Goal: Transaction & Acquisition: Purchase product/service

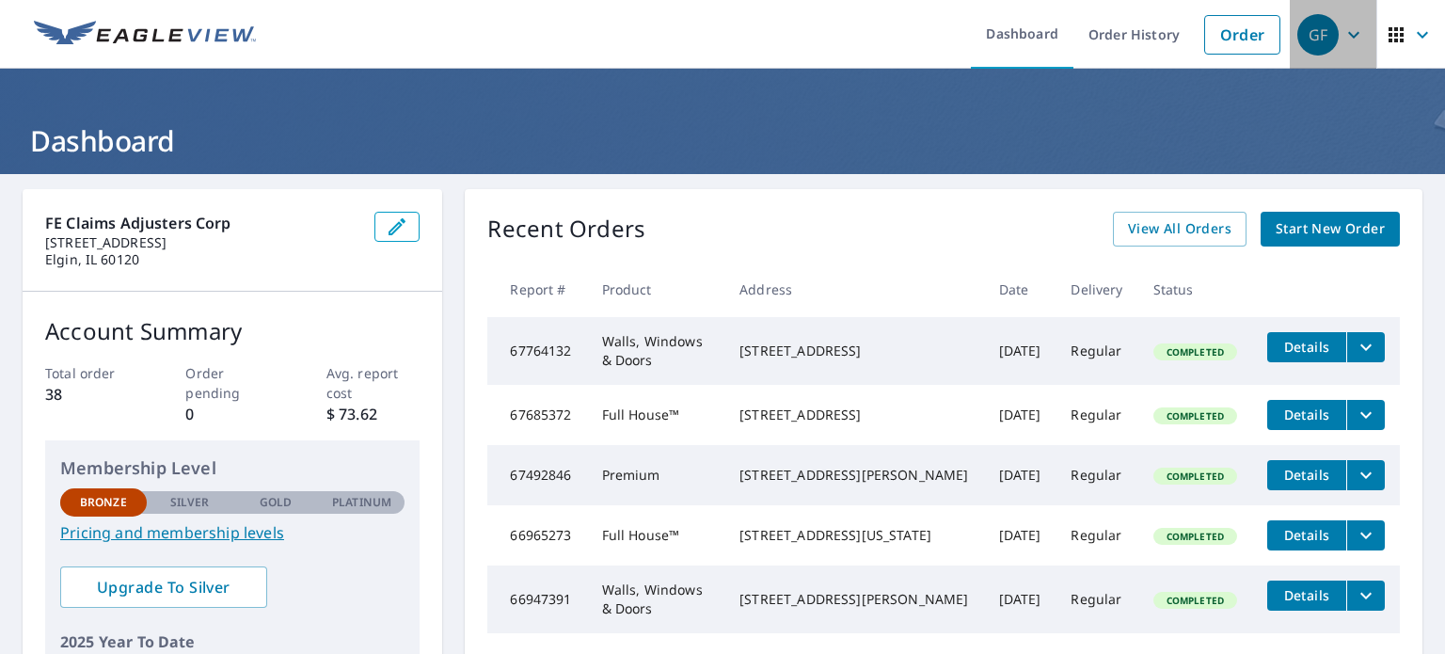
click at [1334, 45] on span "GF" at bounding box center [1334, 34] width 72 height 45
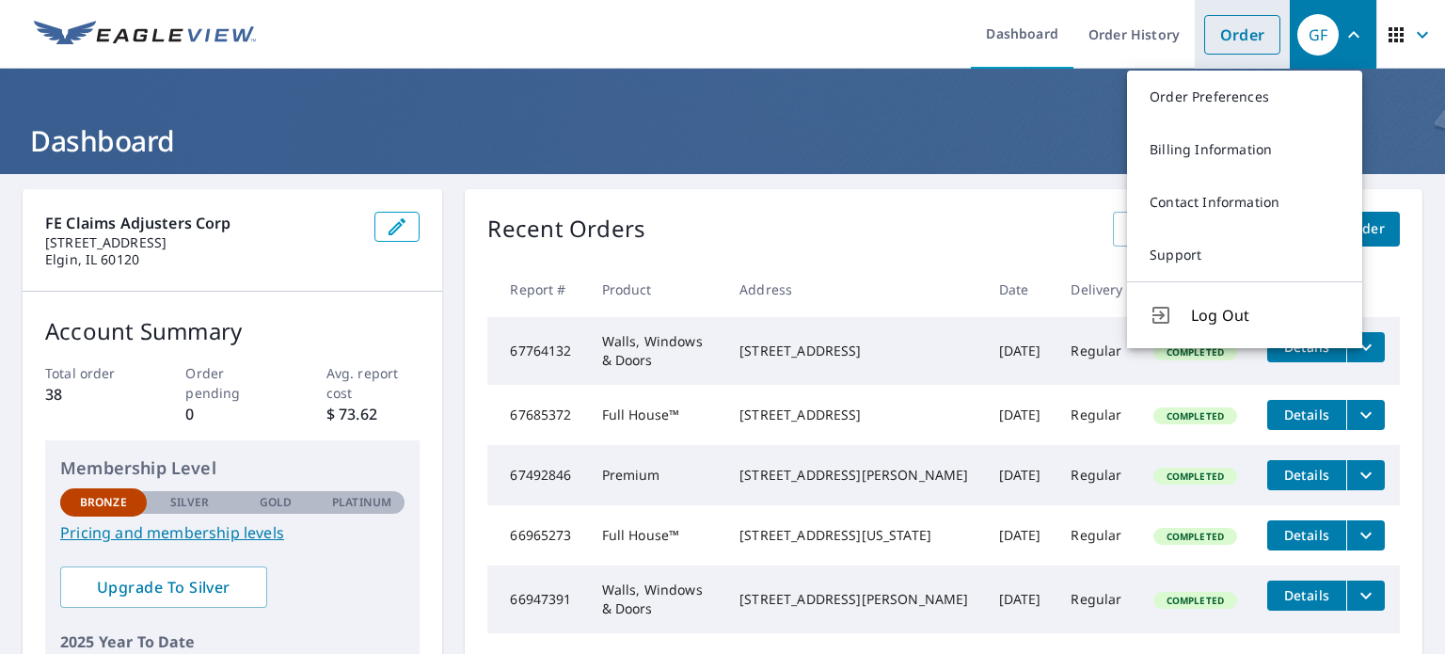
click at [1235, 33] on link "Order" at bounding box center [1242, 35] width 76 height 40
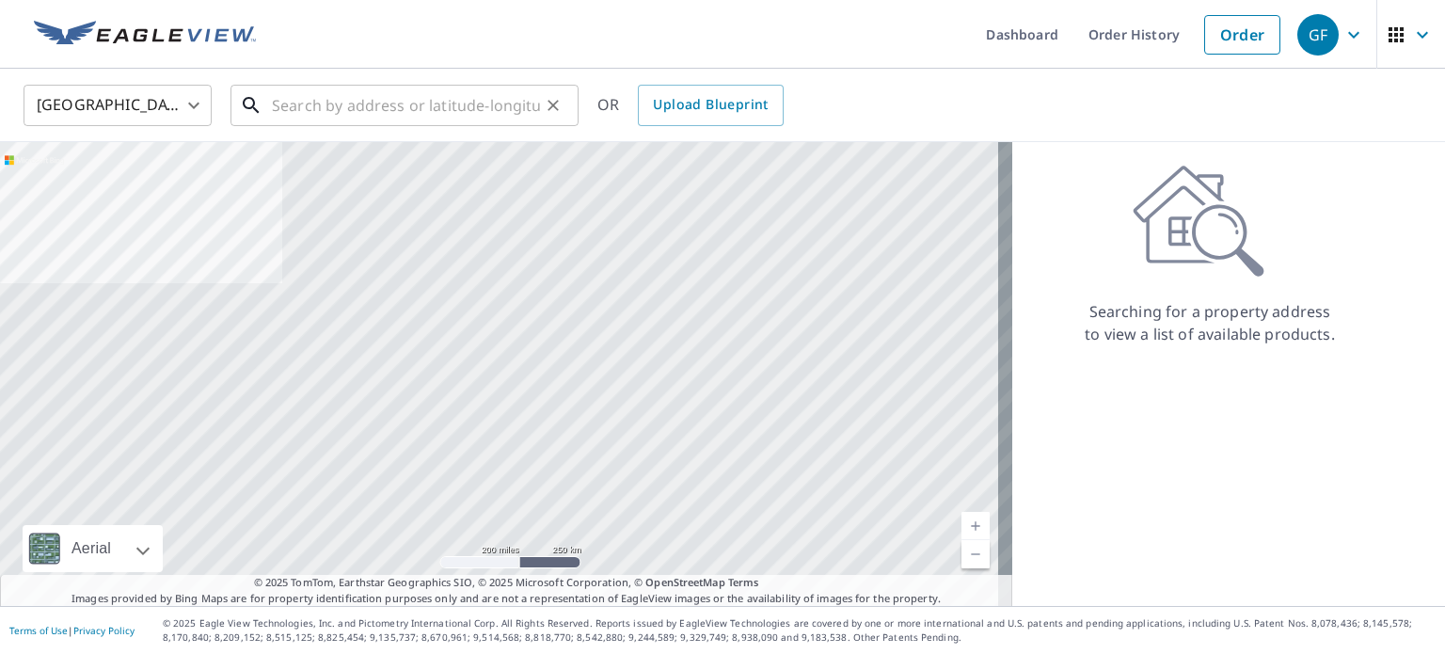
click at [301, 105] on input "text" at bounding box center [406, 105] width 268 height 53
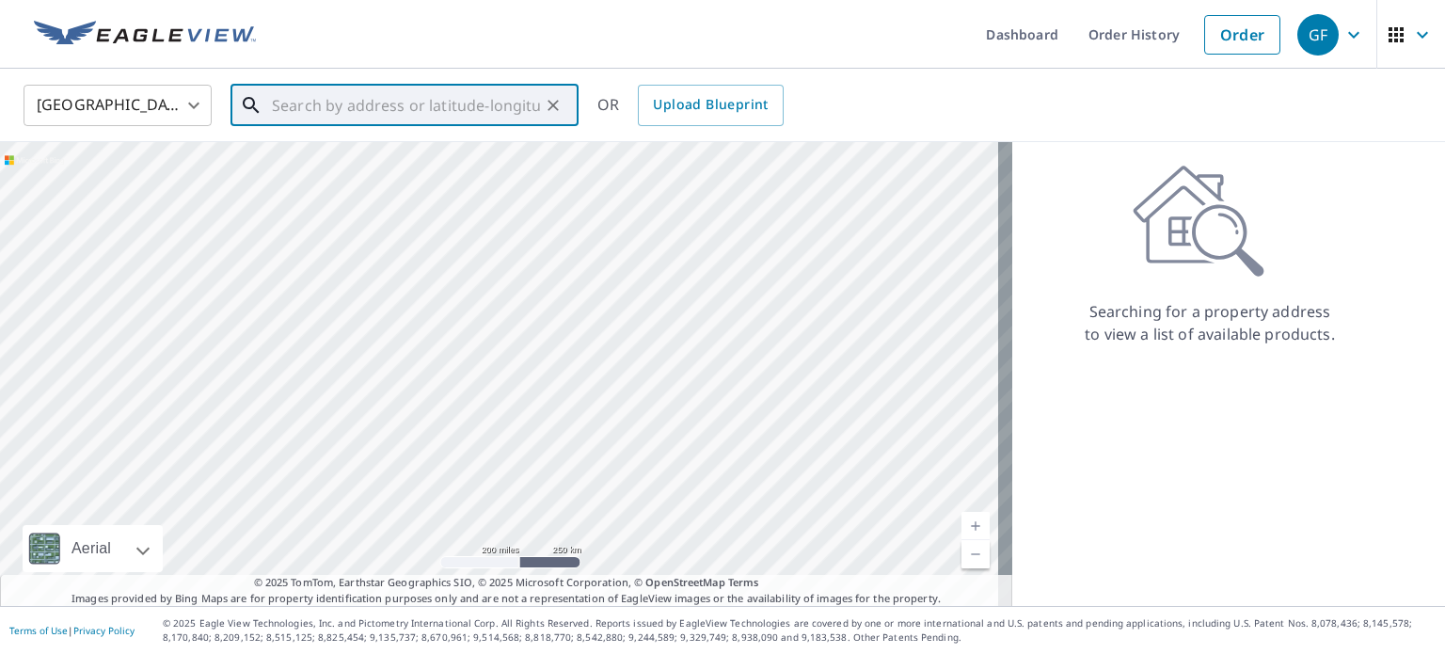
paste input "[STREET_ADDRESS]"
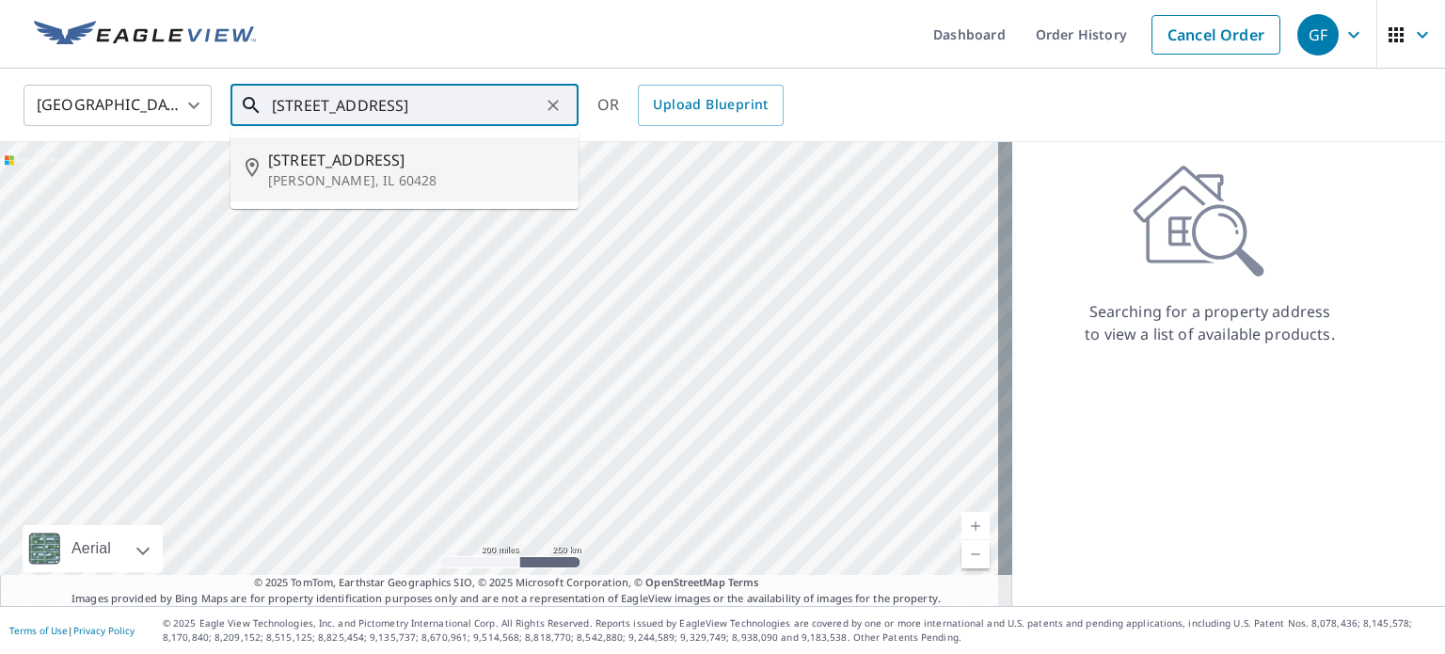
click at [383, 161] on span "[STREET_ADDRESS]" at bounding box center [415, 160] width 295 height 23
type input "[STREET_ADDRESS]"
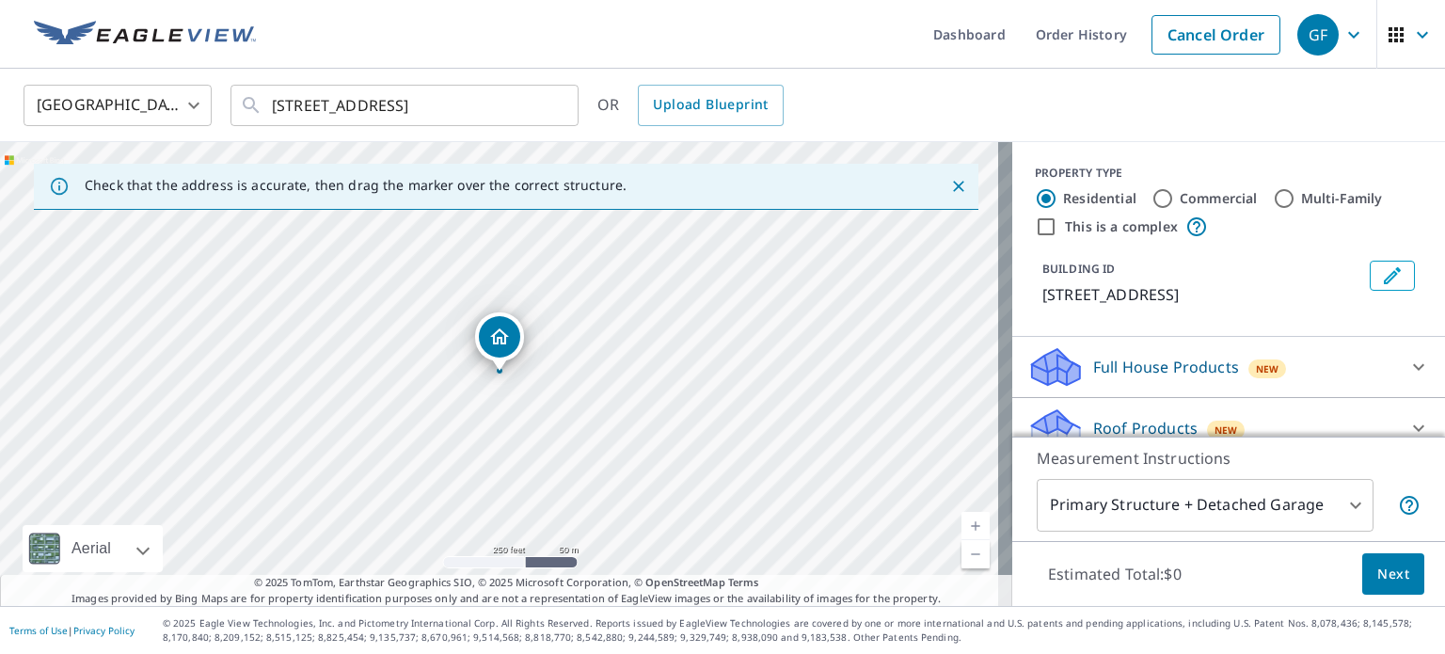
click at [949, 179] on icon "Close" at bounding box center [958, 186] width 19 height 19
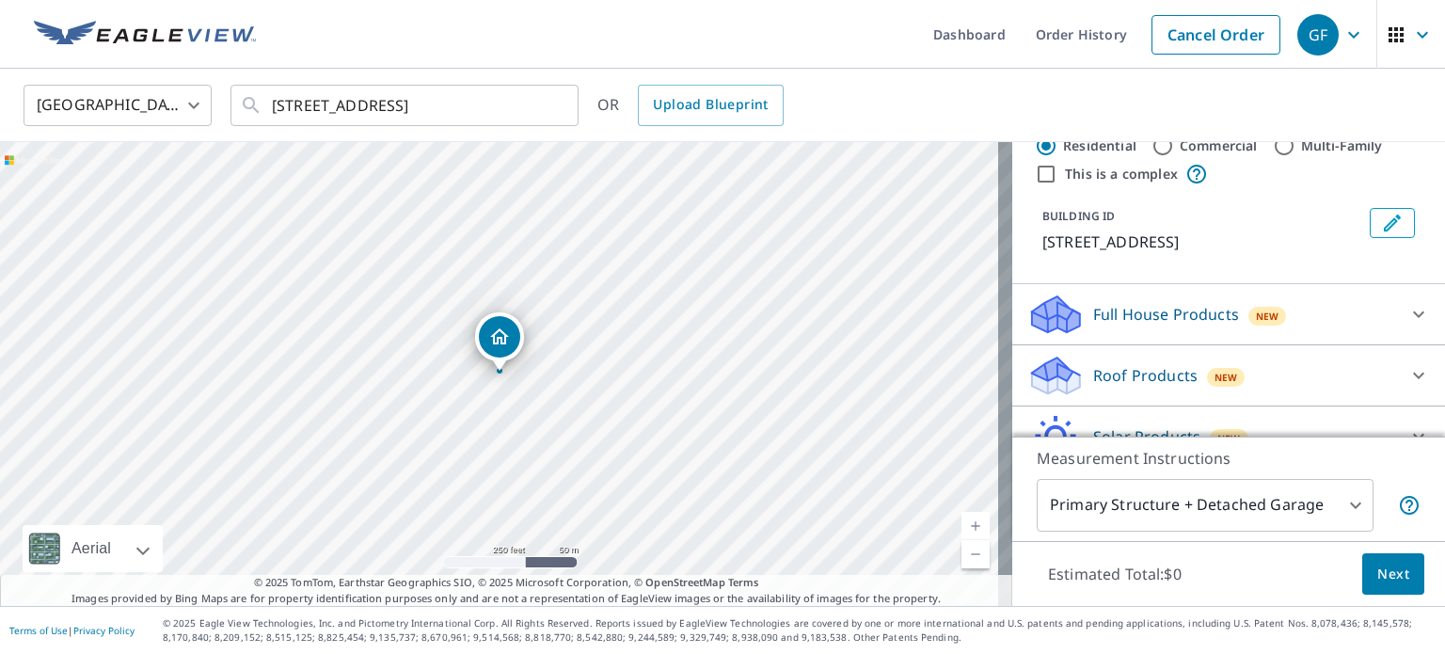
scroll to position [94, 0]
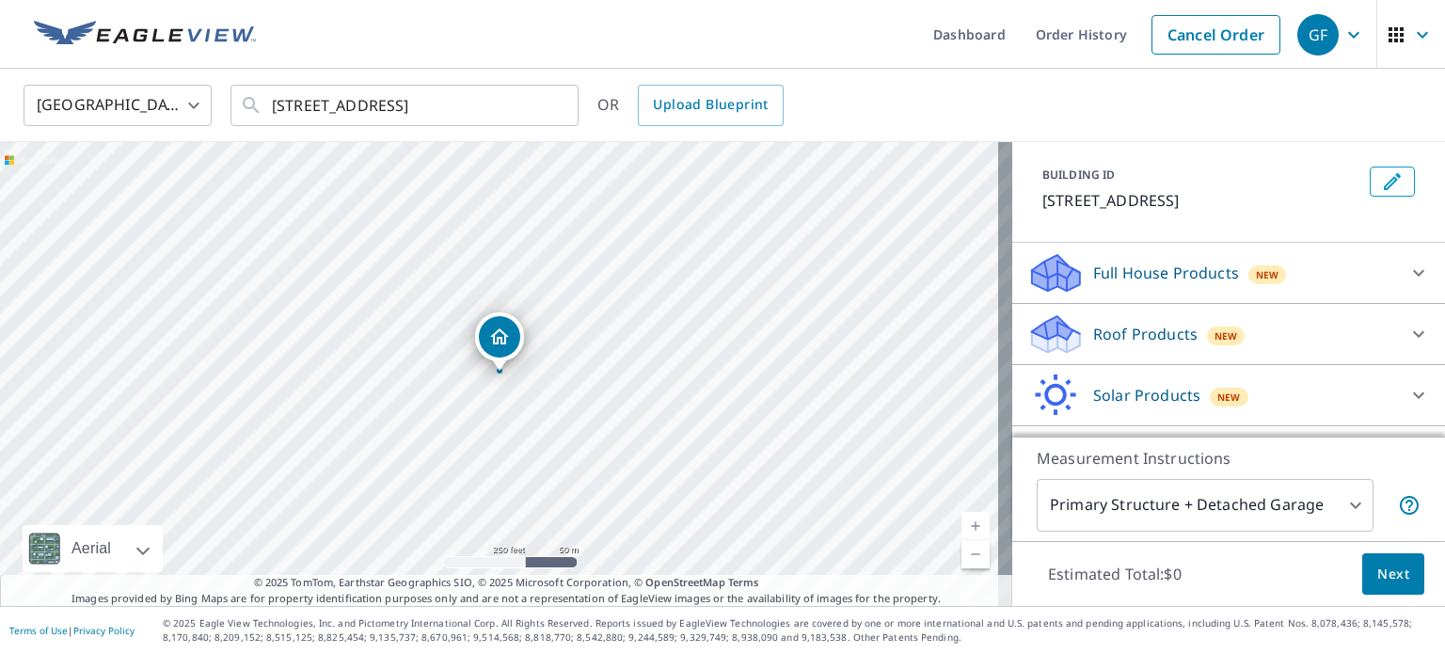
click at [1188, 267] on p "Full House Products" at bounding box center [1166, 273] width 146 height 23
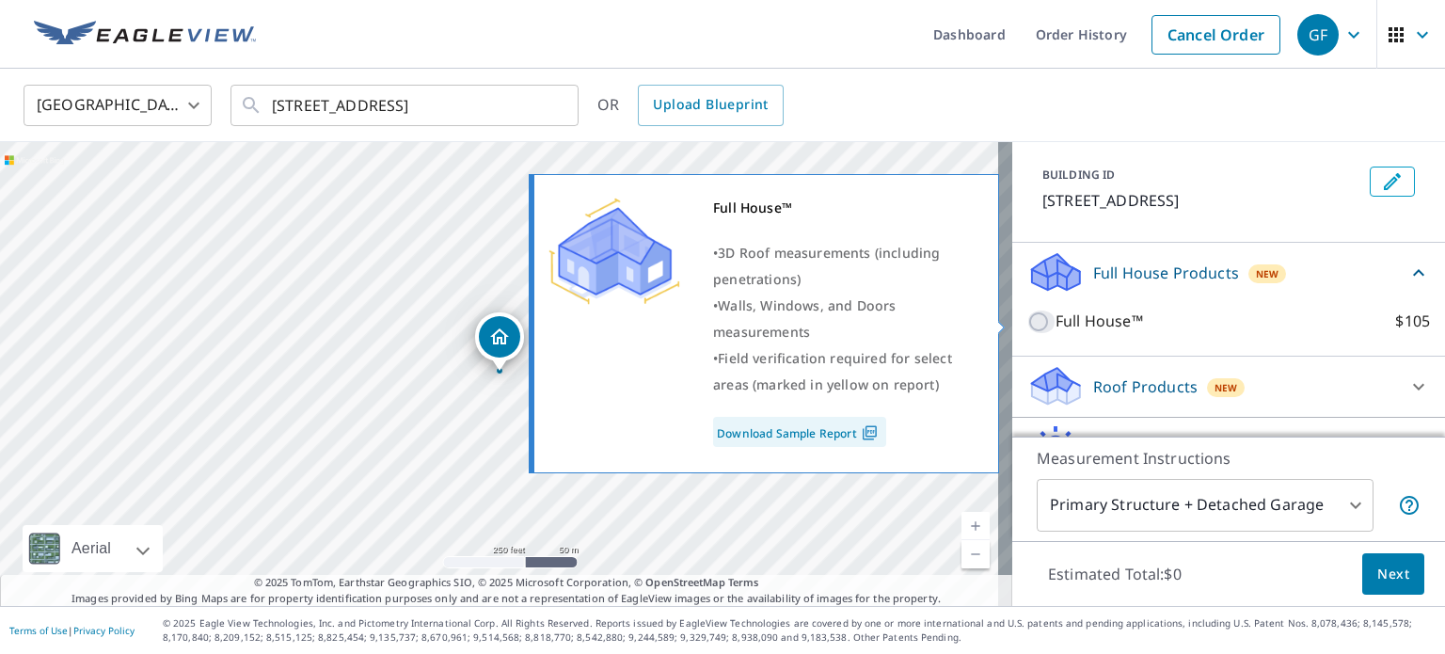
click at [1027, 315] on input "Full House™ $105" at bounding box center [1041, 322] width 28 height 23
checkbox input "true"
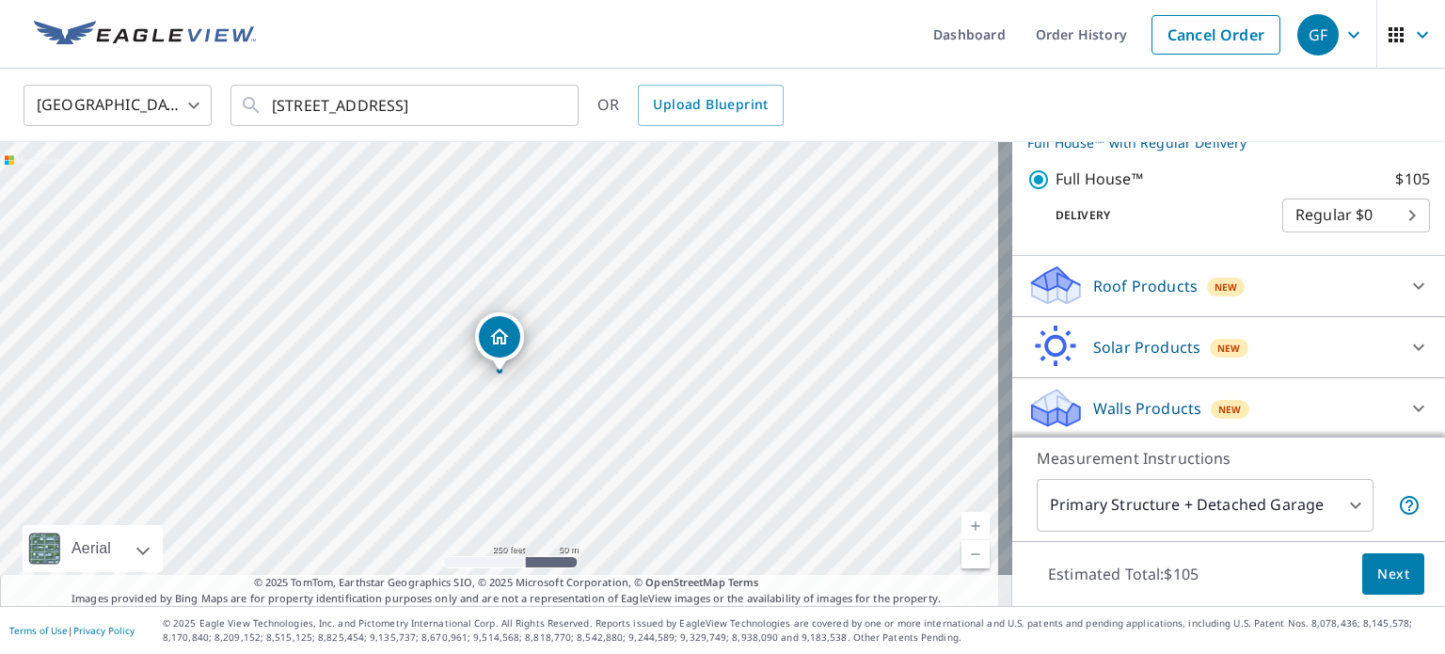
scroll to position [266, 0]
click at [1384, 568] on span "Next" at bounding box center [1394, 575] width 32 height 24
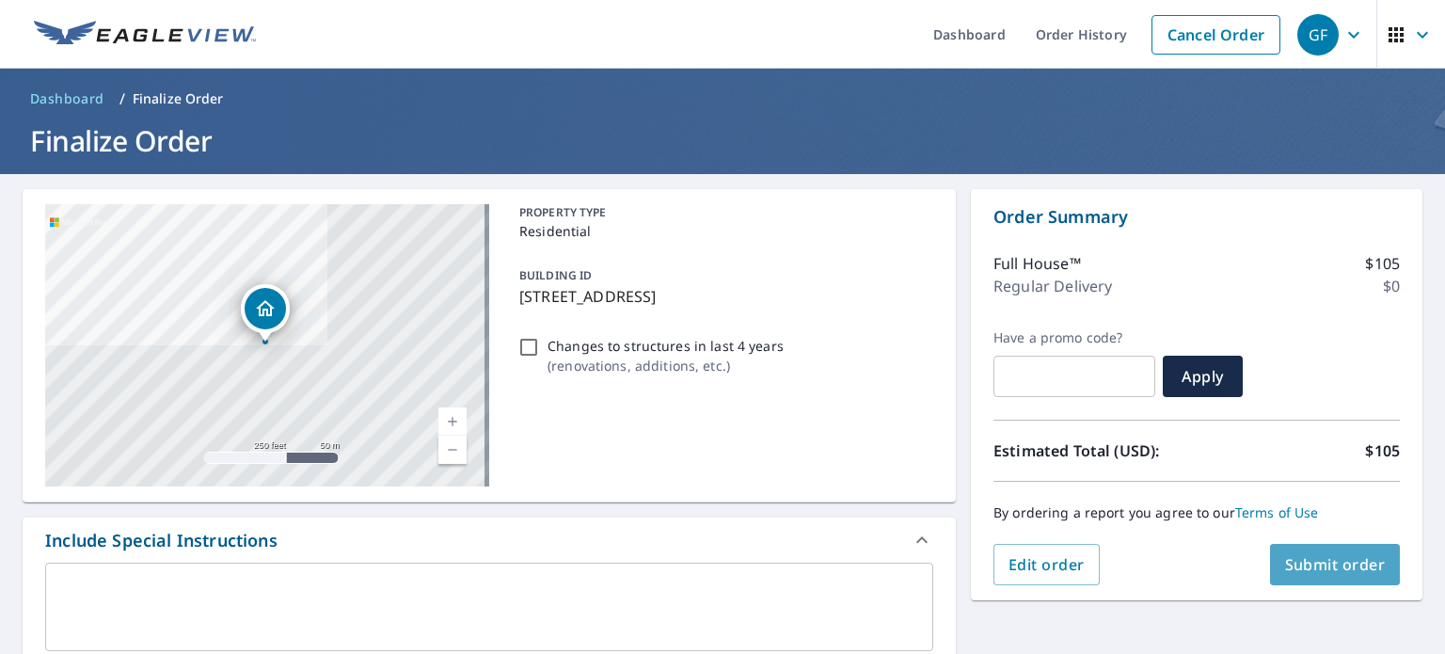
click at [1323, 560] on span "Submit order" at bounding box center [1335, 564] width 101 height 21
